Goal: Information Seeking & Learning: Understand process/instructions

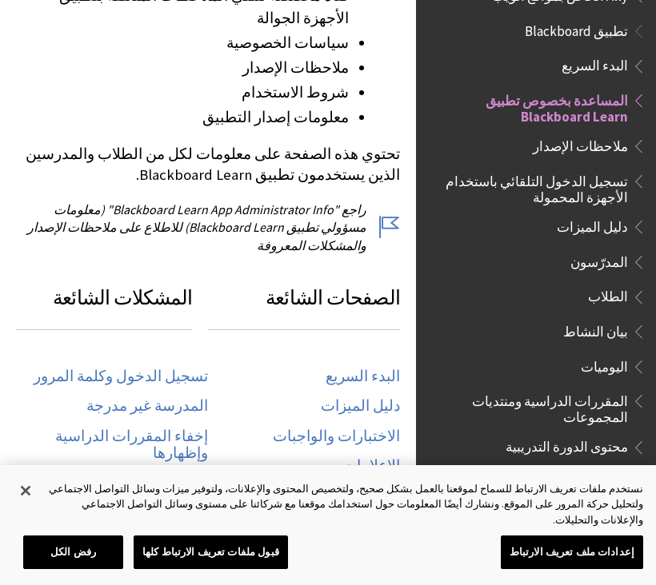
scroll to position [100, 0]
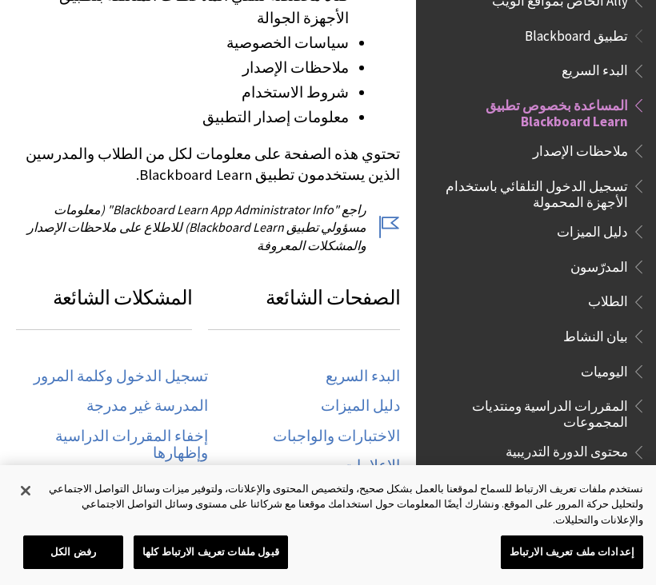
click at [600, 189] on span "تسجيل الدخول التلقائي باستخدام الأجهزة المحمولة" at bounding box center [531, 192] width 193 height 38
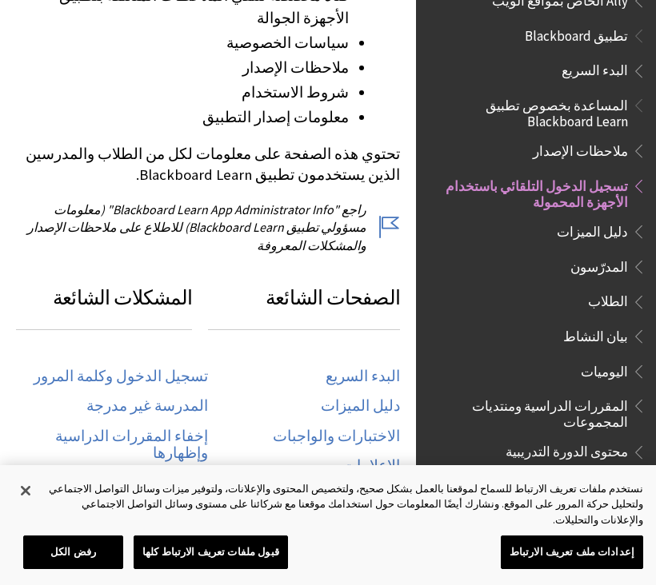
click at [609, 193] on span "تسجيل الدخول التلقائي باستخدام الأجهزة المحمولة" at bounding box center [531, 192] width 193 height 38
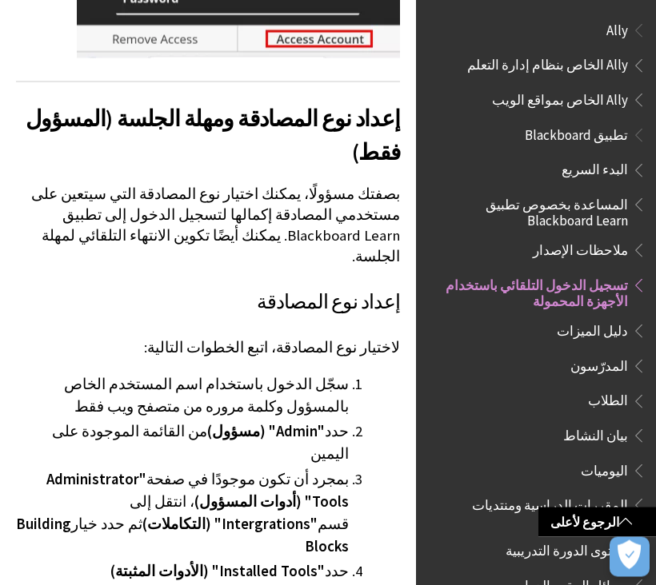
click at [624, 160] on span "البدء السريع" at bounding box center [594, 169] width 66 height 22
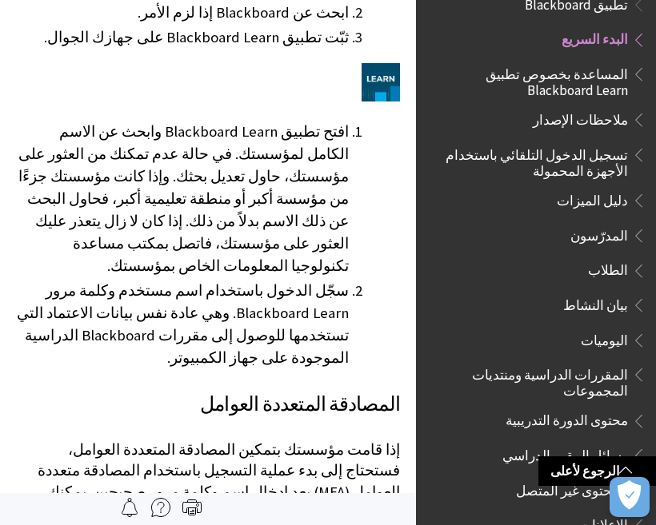
scroll to position [1206, 0]
